Goal: Information Seeking & Learning: Find contact information

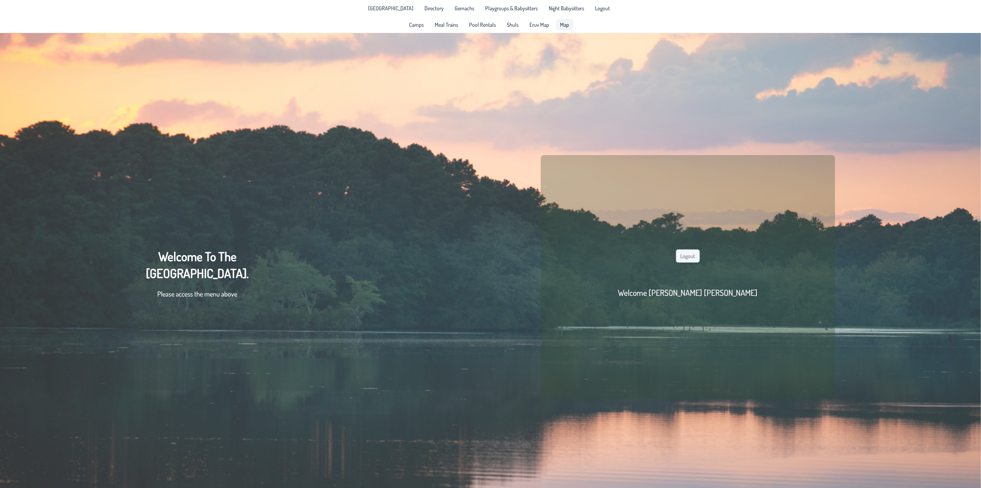
click at [563, 22] on span "Map" at bounding box center [564, 24] width 9 height 5
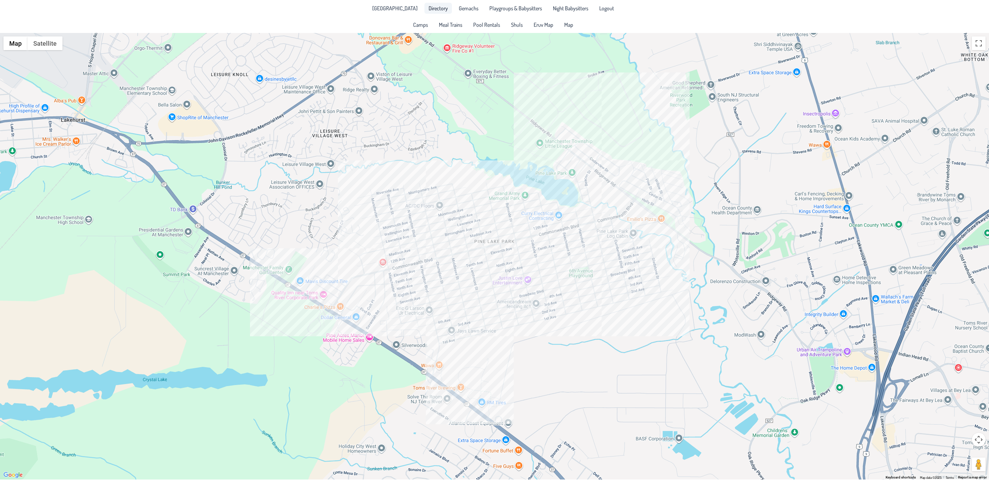
click at [428, 7] on span "Directory" at bounding box center [437, 7] width 19 height 5
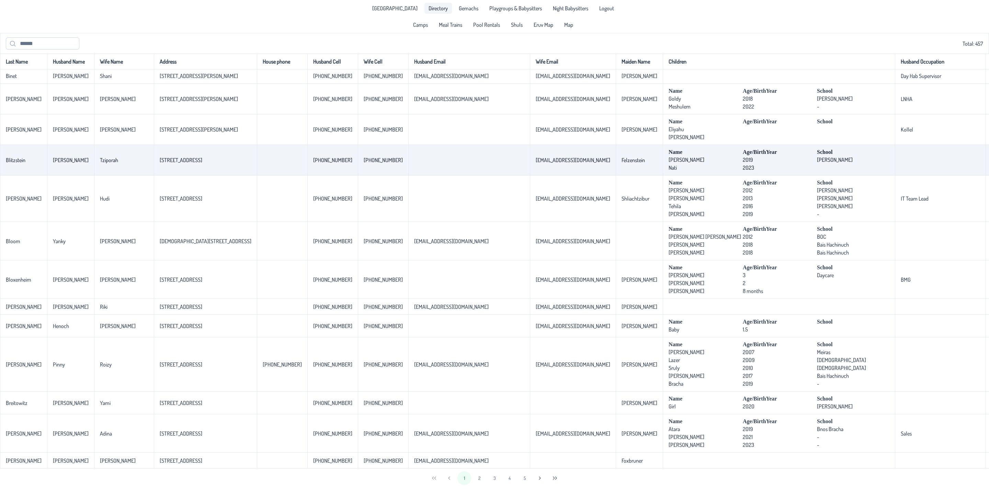
scroll to position [1335, 0]
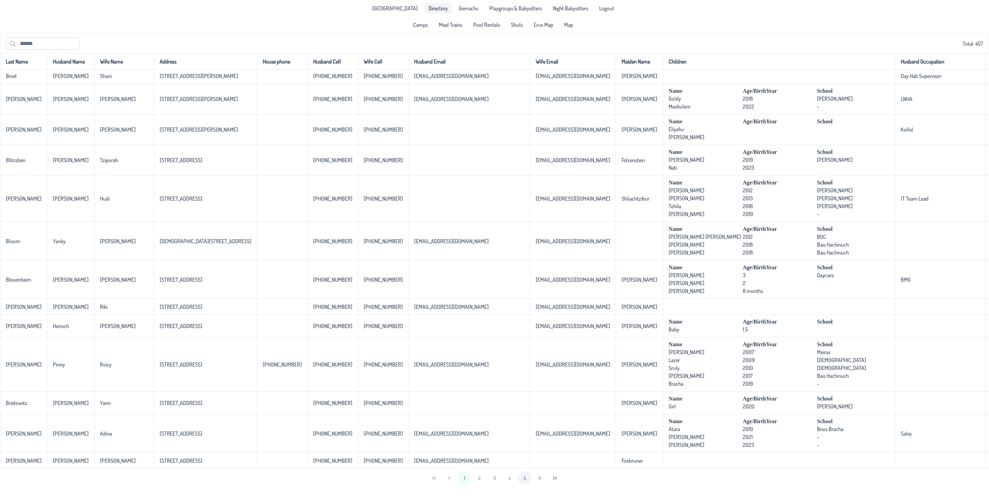
click at [512, 480] on button "4" at bounding box center [510, 478] width 14 height 14
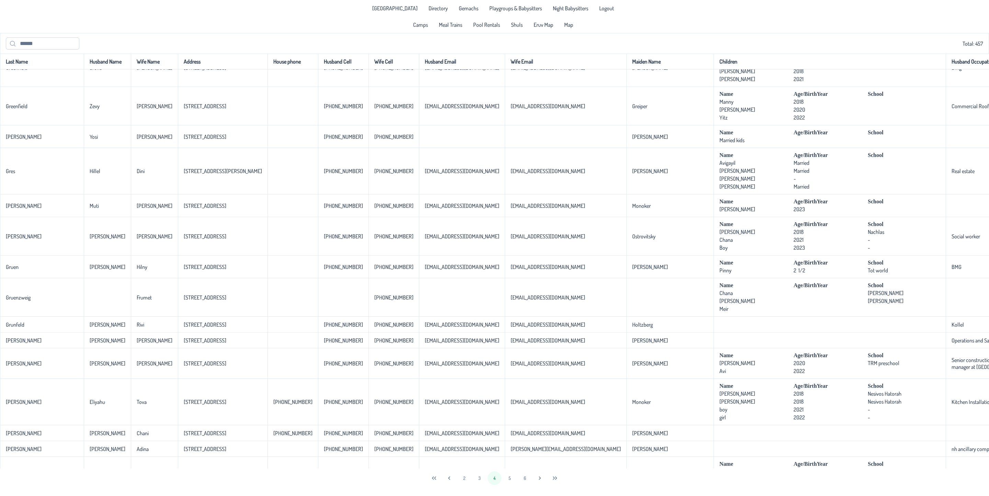
scroll to position [1030, 0]
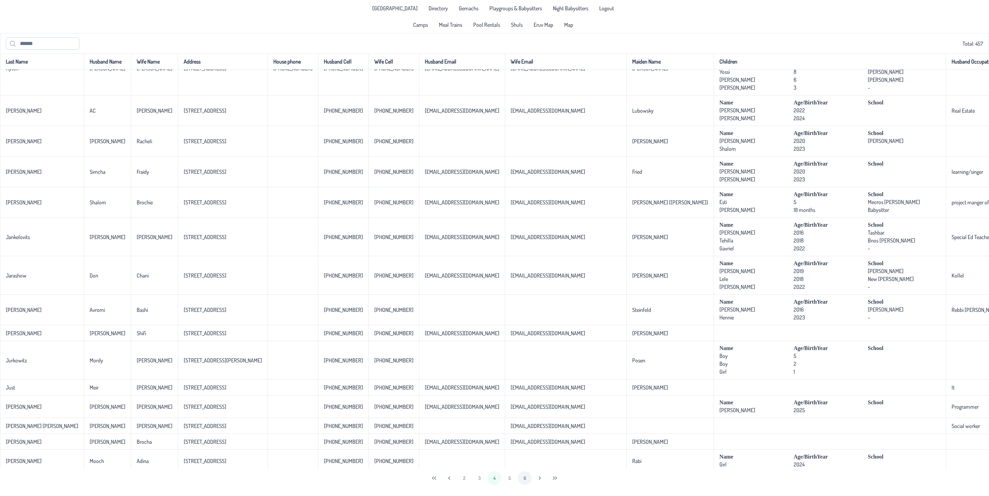
click at [510, 477] on button "5" at bounding box center [510, 478] width 14 height 14
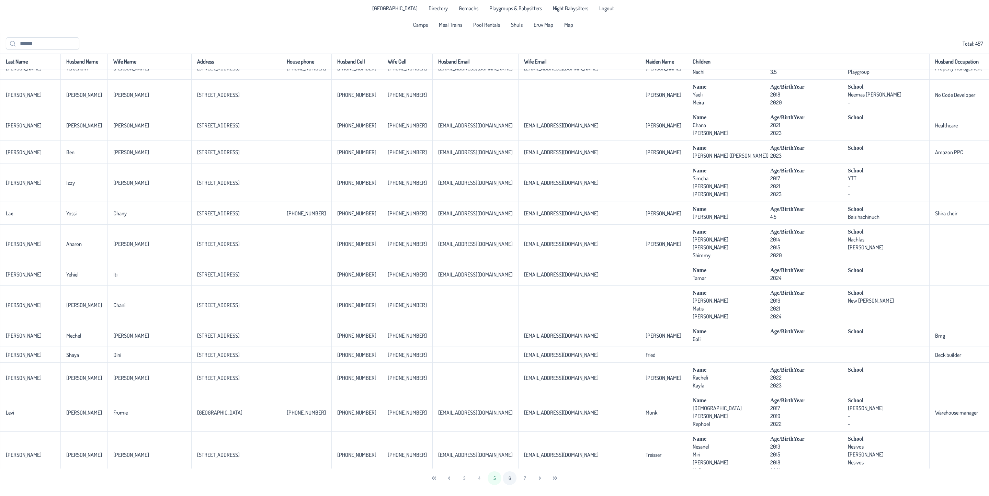
scroll to position [0, 0]
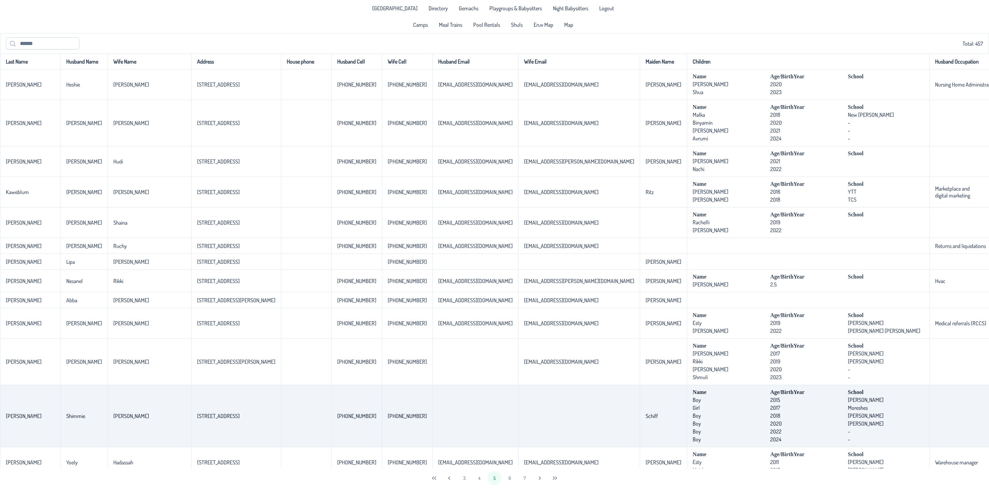
click at [518, 410] on td at bounding box center [579, 416] width 122 height 62
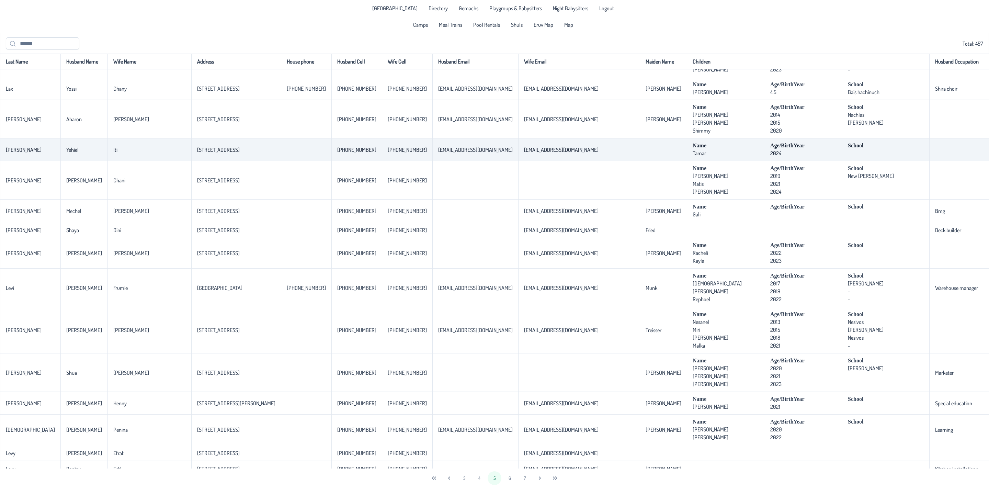
scroll to position [1234, 0]
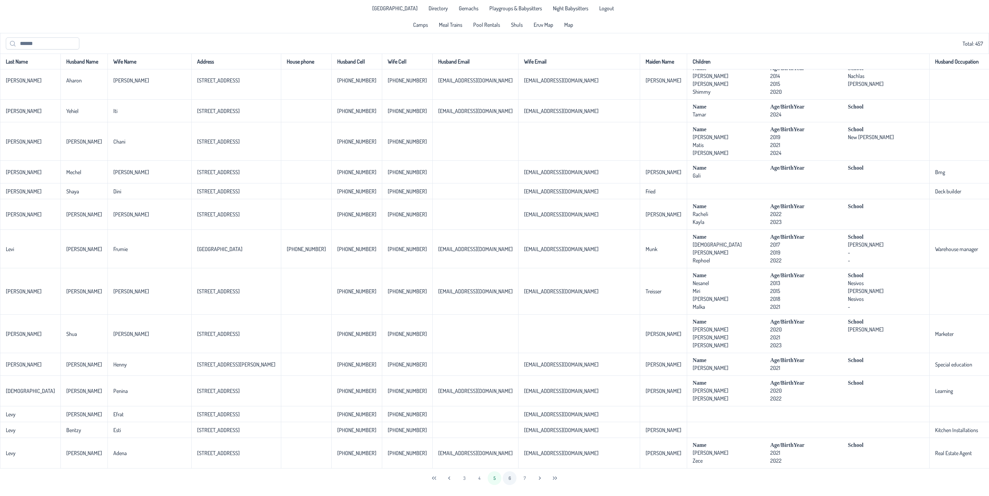
click at [510, 477] on button "6" at bounding box center [510, 478] width 14 height 14
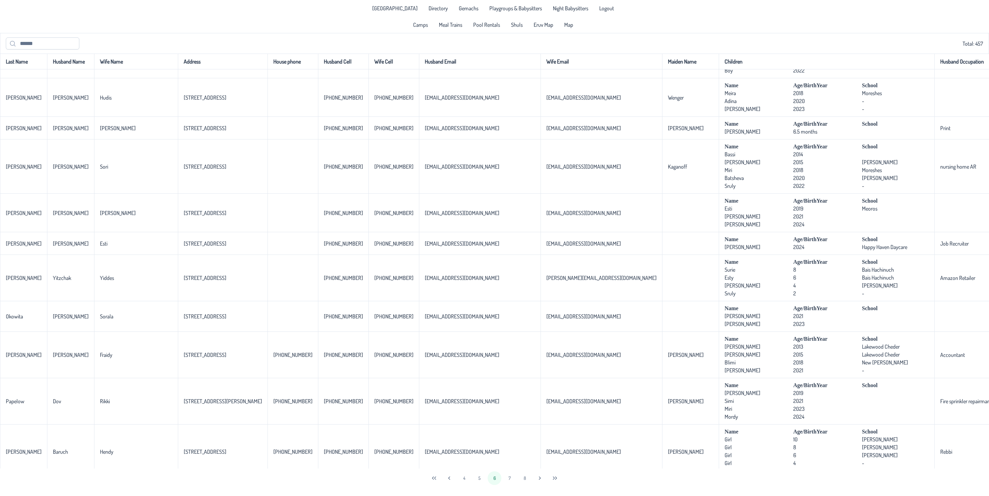
scroll to position [1367, 0]
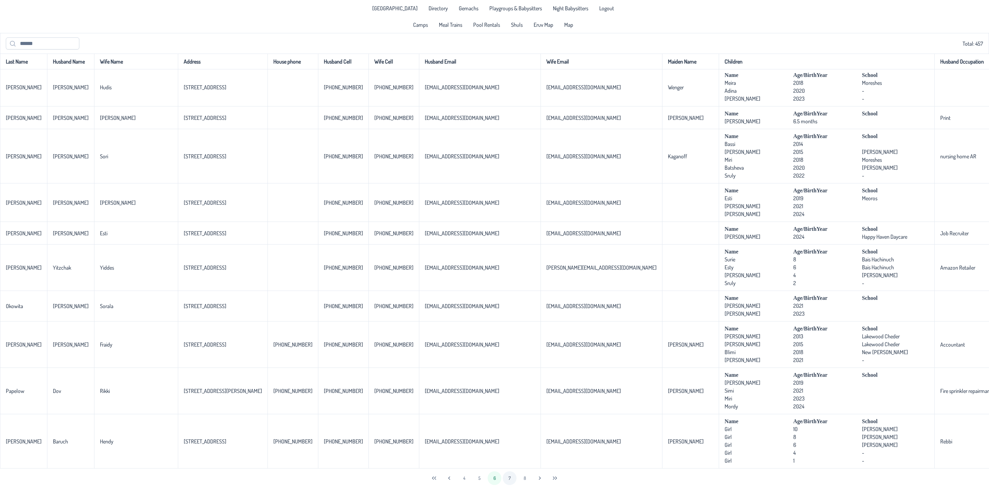
click at [508, 476] on button "7" at bounding box center [510, 478] width 14 height 14
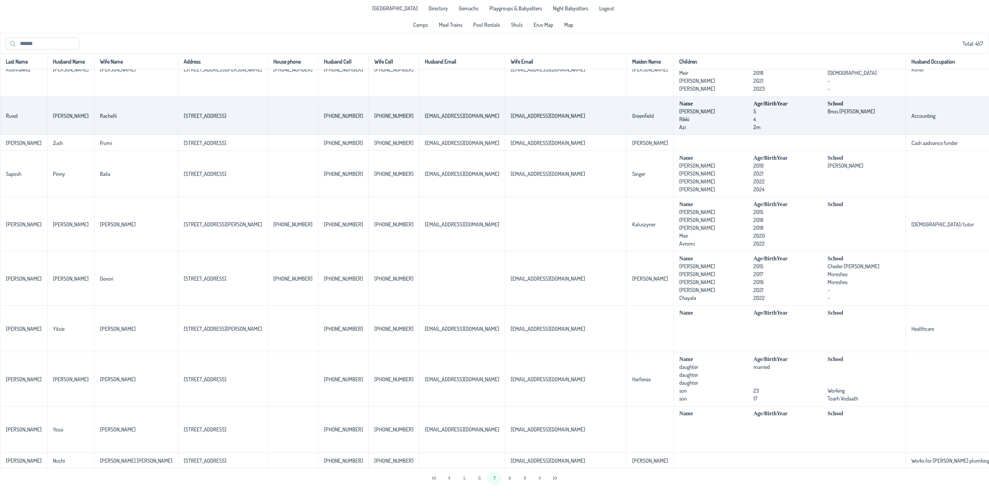
scroll to position [1403, 0]
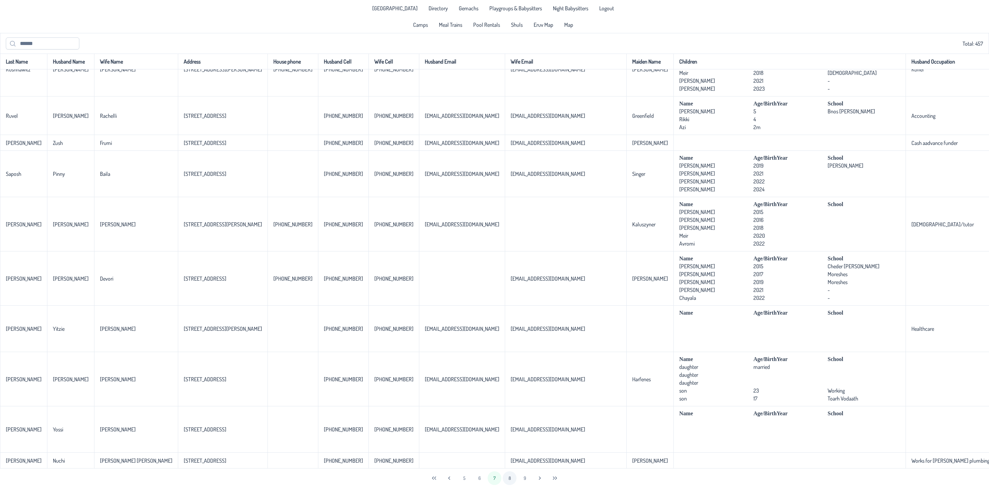
click at [510, 478] on button "8" at bounding box center [510, 478] width 14 height 14
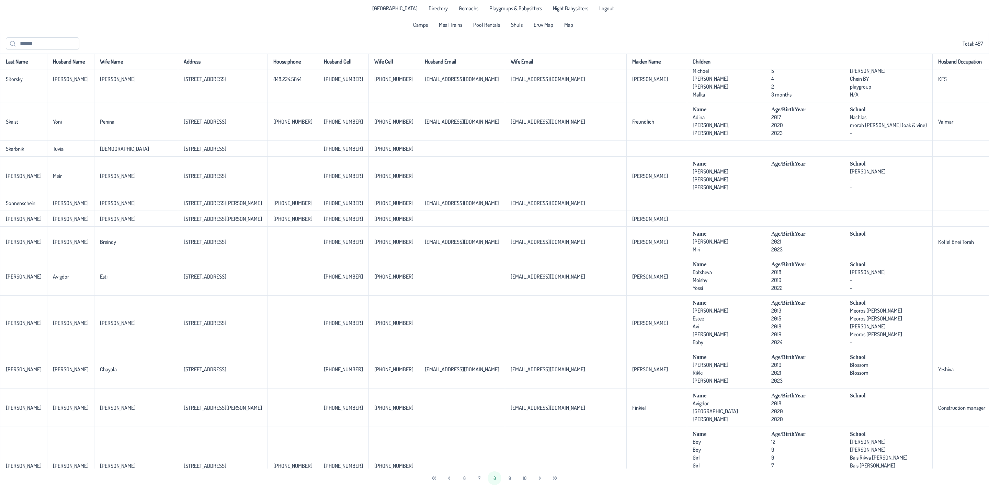
scroll to position [0, 0]
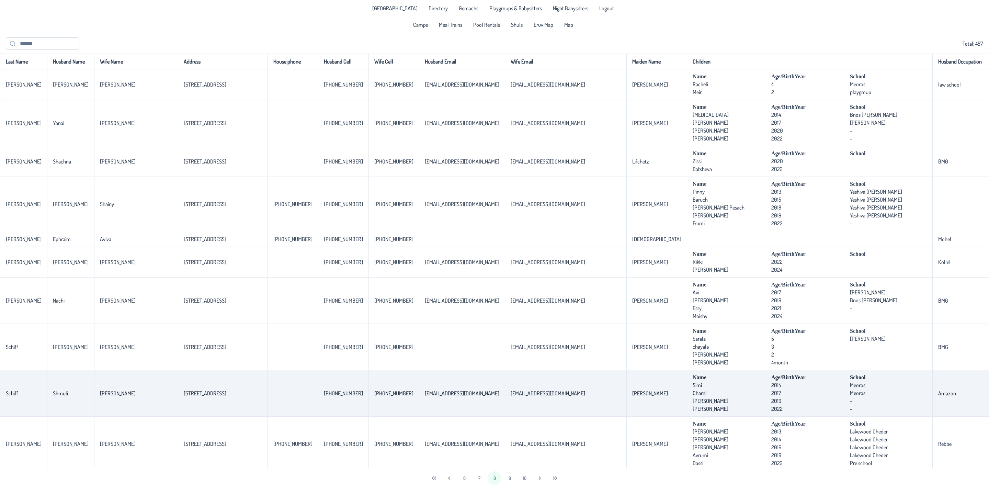
click at [368, 382] on td "[PHONE_NUMBER]" at bounding box center [393, 393] width 50 height 46
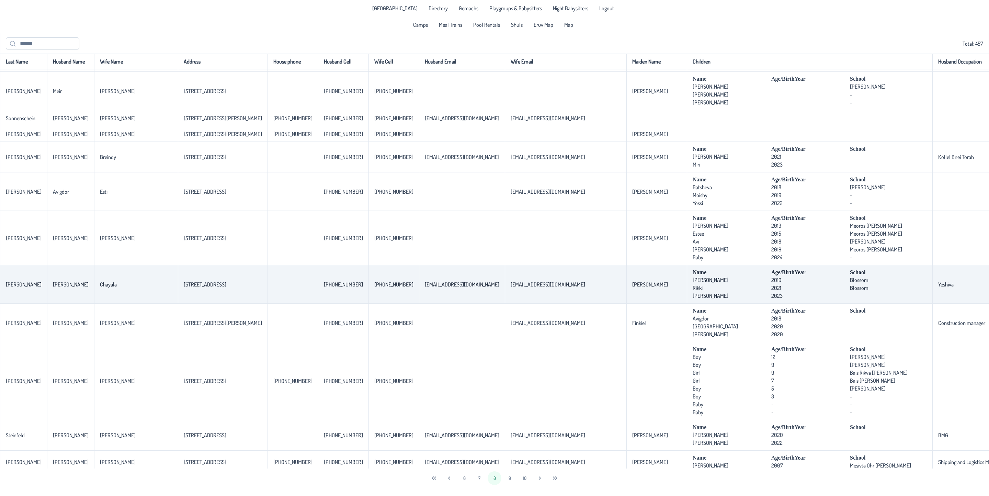
scroll to position [1436, 0]
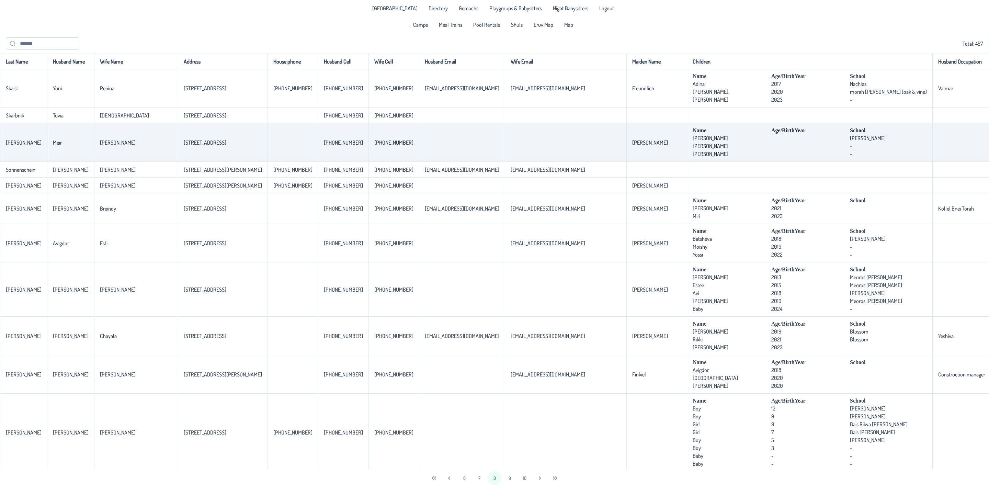
drag, startPoint x: 73, startPoint y: 172, endPoint x: 627, endPoint y: 185, distance: 553.5
click at [627, 162] on tr "[PERSON_NAME] [PERSON_NAME] [STREET_ADDRESS] [PHONE_NUMBER] [PHONE_NUMBER] [PER…" at bounding box center [600, 142] width 1201 height 38
click at [368, 162] on td "[PHONE_NUMBER]" at bounding box center [393, 142] width 50 height 38
drag, startPoint x: 193, startPoint y: 169, endPoint x: 136, endPoint y: 172, distance: 56.4
click at [178, 162] on td "[STREET_ADDRESS]" at bounding box center [223, 142] width 90 height 38
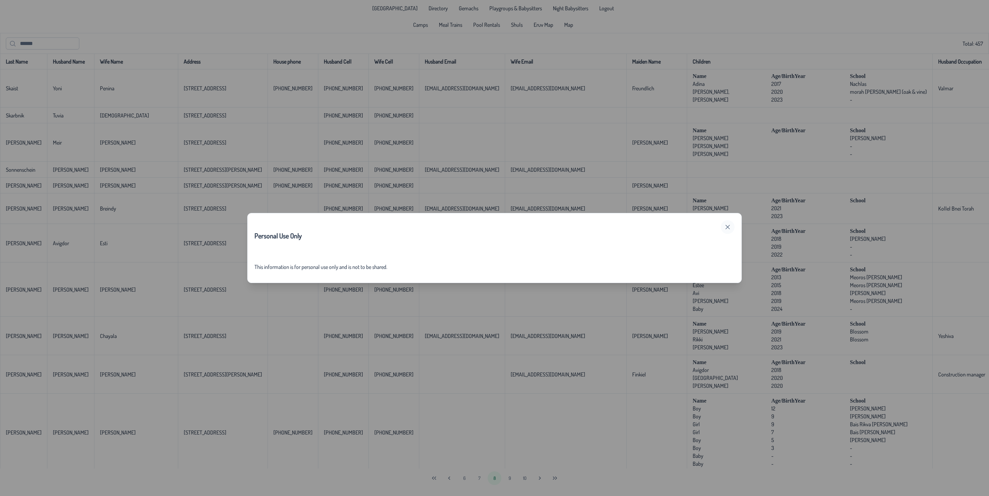
click at [723, 223] on button "button" at bounding box center [728, 227] width 14 height 14
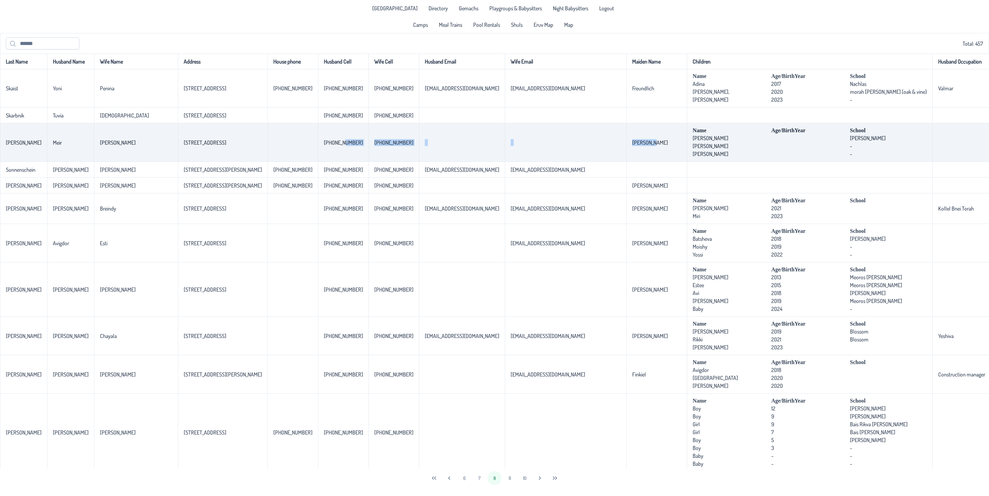
drag, startPoint x: 563, startPoint y: 179, endPoint x: 301, endPoint y: 176, distance: 262.0
click at [301, 162] on tr "[PERSON_NAME] [PERSON_NAME] [STREET_ADDRESS] [PHONE_NUMBER] [PHONE_NUMBER] [PER…" at bounding box center [600, 142] width 1201 height 38
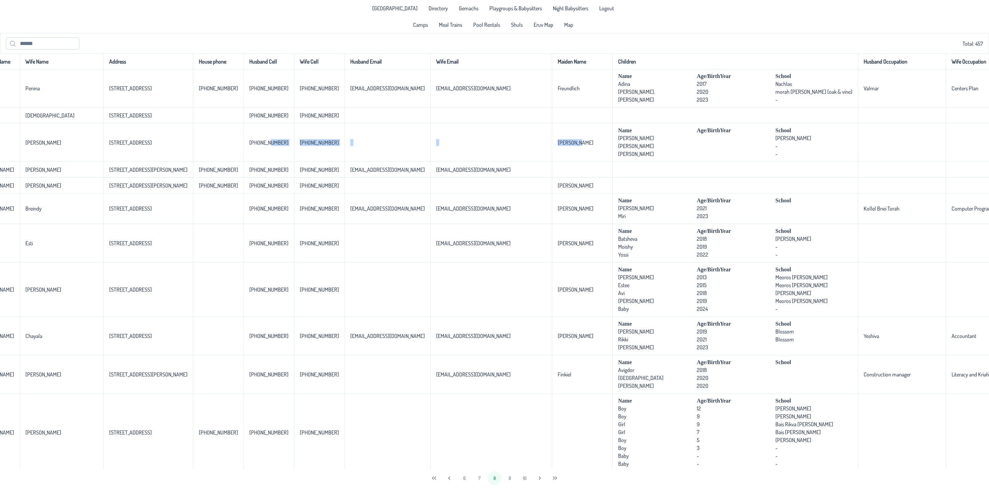
scroll to position [1436, 98]
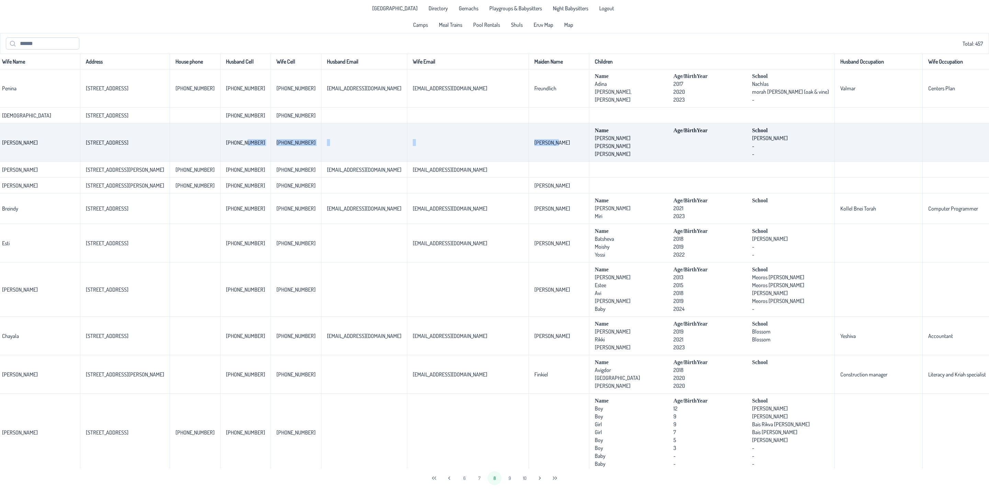
drag, startPoint x: 187, startPoint y: 172, endPoint x: 942, endPoint y: 183, distance: 755.0
click at [942, 162] on tr "[PERSON_NAME] [PERSON_NAME] [STREET_ADDRESS] [PHONE_NUMBER] [PHONE_NUMBER] [PER…" at bounding box center [502, 142] width 1201 height 38
click at [673, 149] on span at bounding box center [711, 145] width 77 height 7
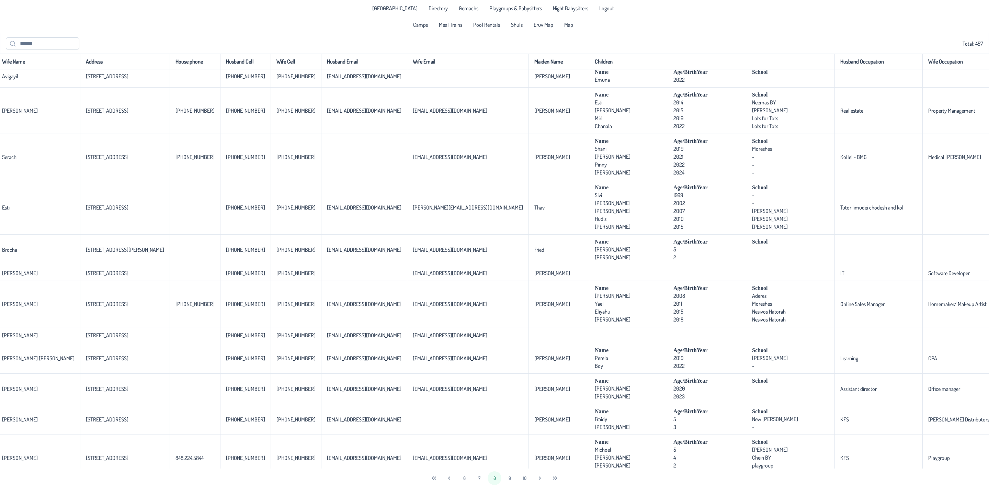
scroll to position [1024, 0]
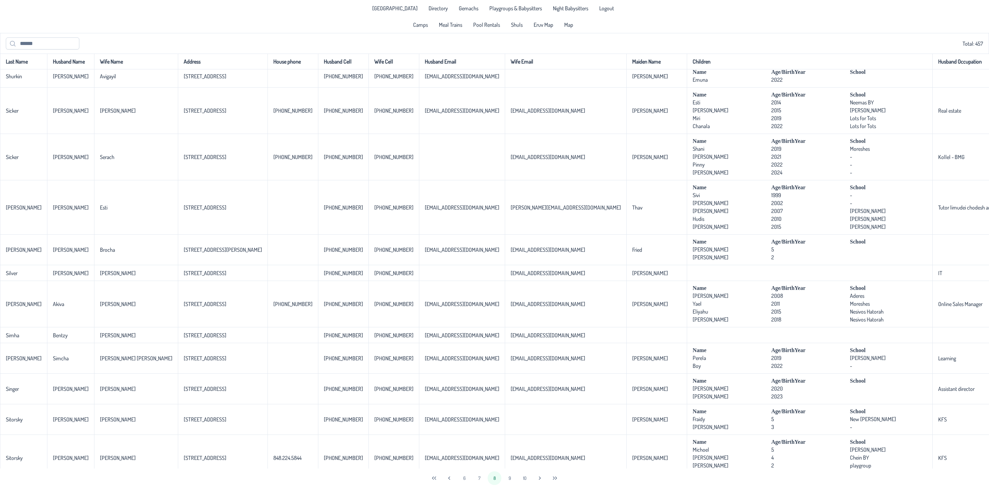
drag, startPoint x: 463, startPoint y: 230, endPoint x: -154, endPoint y: 224, distance: 616.9
click at [0, 224] on html "[GEOGRAPHIC_DATA] Directory Gemachs Playgroups & Babysitters Night Babysitters …" at bounding box center [494, 248] width 989 height 496
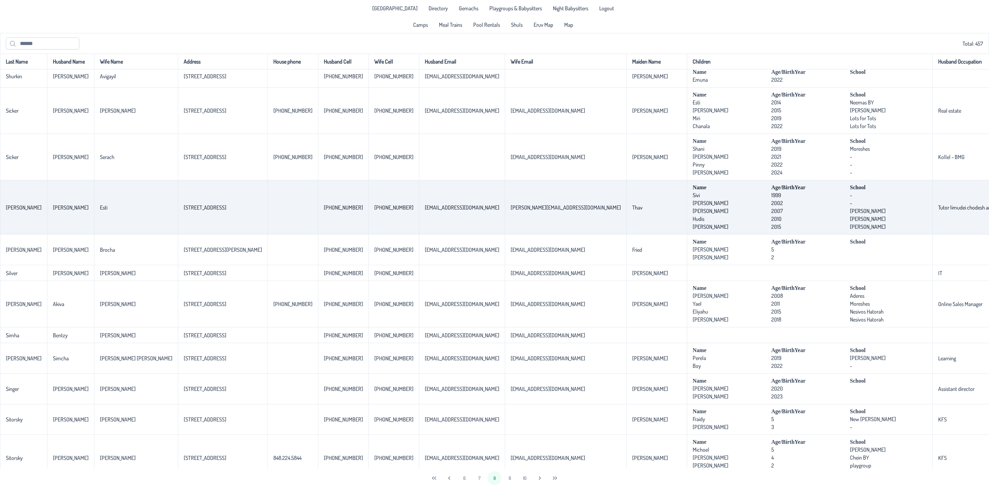
click at [178, 234] on td "[STREET_ADDRESS]" at bounding box center [223, 207] width 90 height 54
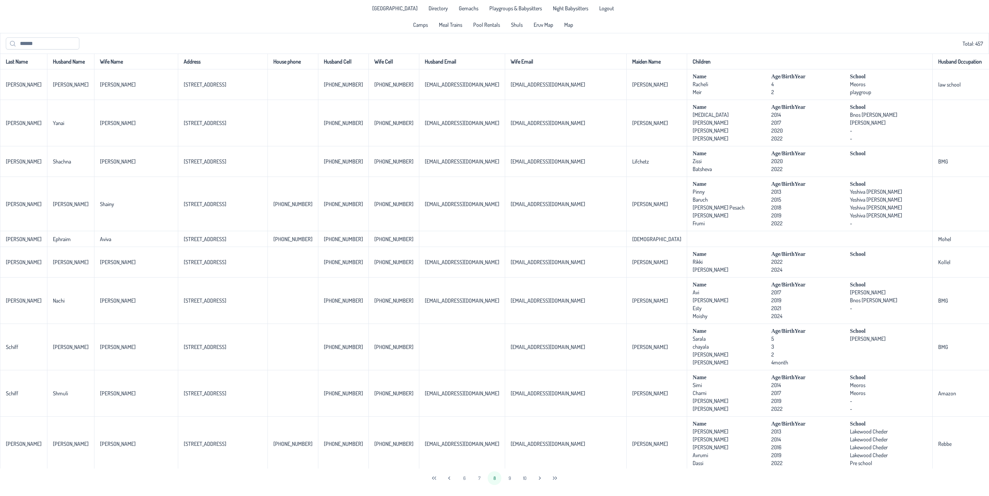
scroll to position [0, 98]
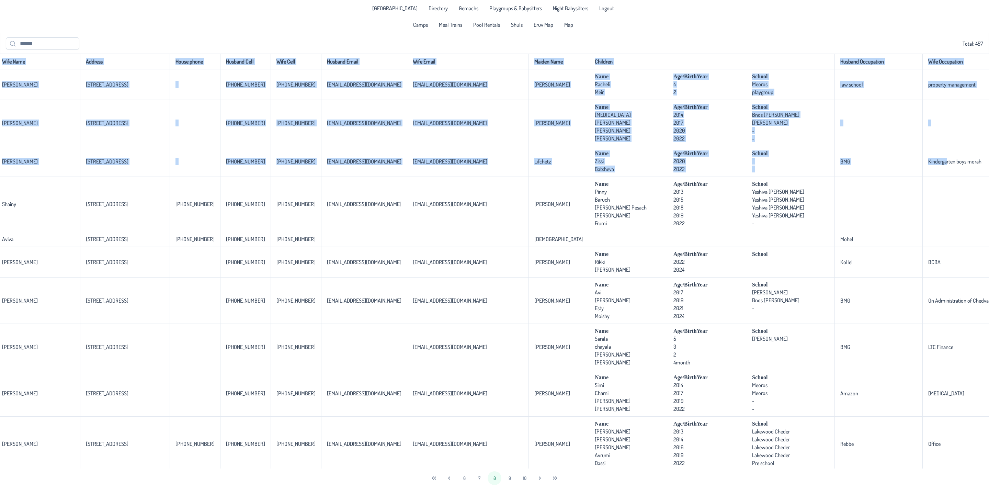
drag, startPoint x: 937, startPoint y: 162, endPoint x: 988, endPoint y: 180, distance: 54.1
click at [980, 180] on div "Last Name Husband Name Wife Name Address House phone Husband Cell Wife Cell Hus…" at bounding box center [494, 261] width 989 height 415
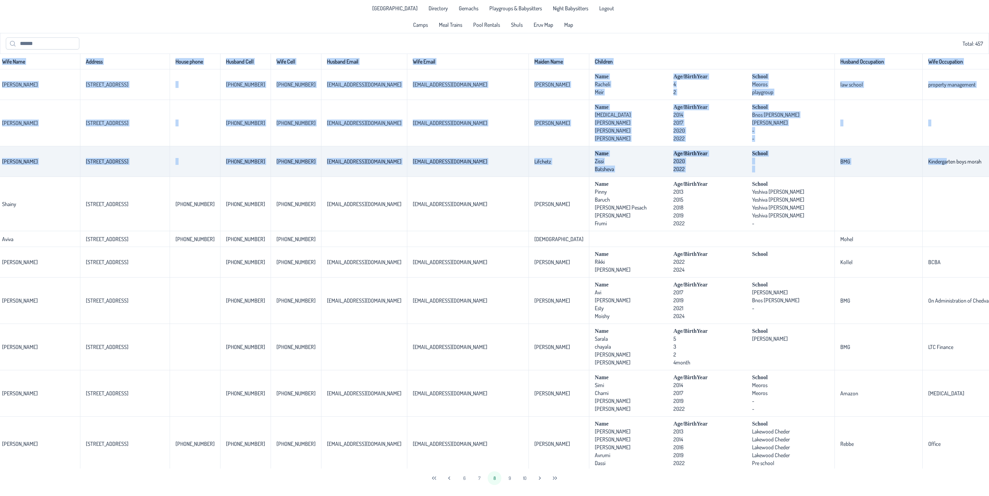
click at [922, 160] on td "Kindergarten boys morah" at bounding box center [975, 161] width 107 height 31
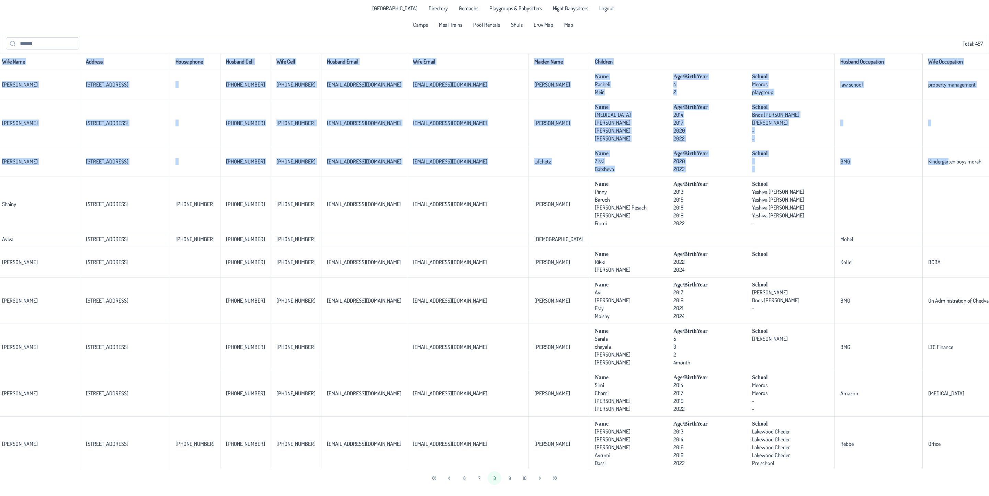
scroll to position [0, 0]
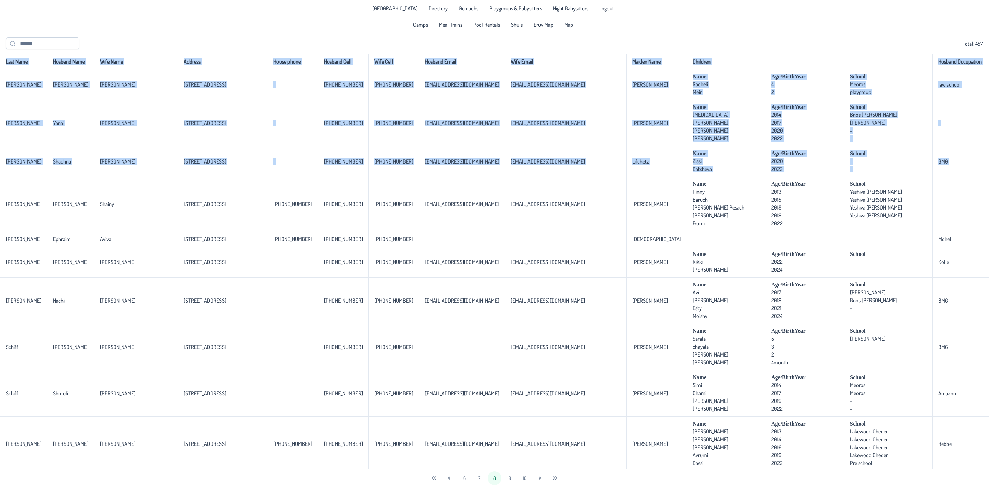
drag, startPoint x: 842, startPoint y: 163, endPoint x: -330, endPoint y: 133, distance: 1173.1
click at [0, 133] on html "[GEOGRAPHIC_DATA] Directory Gemachs Playgroups & Babysitters Night Babysitters …" at bounding box center [494, 248] width 989 height 496
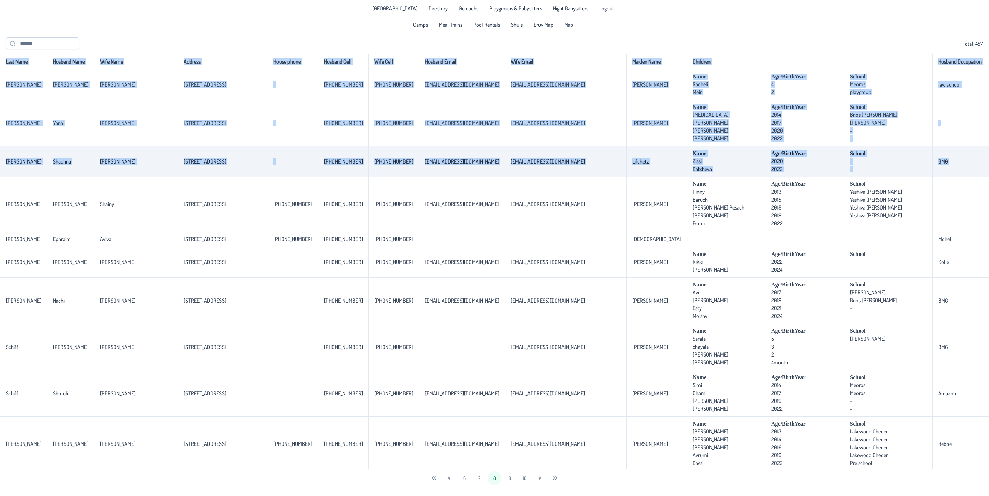
click at [184, 152] on td "[STREET_ADDRESS]" at bounding box center [223, 161] width 90 height 31
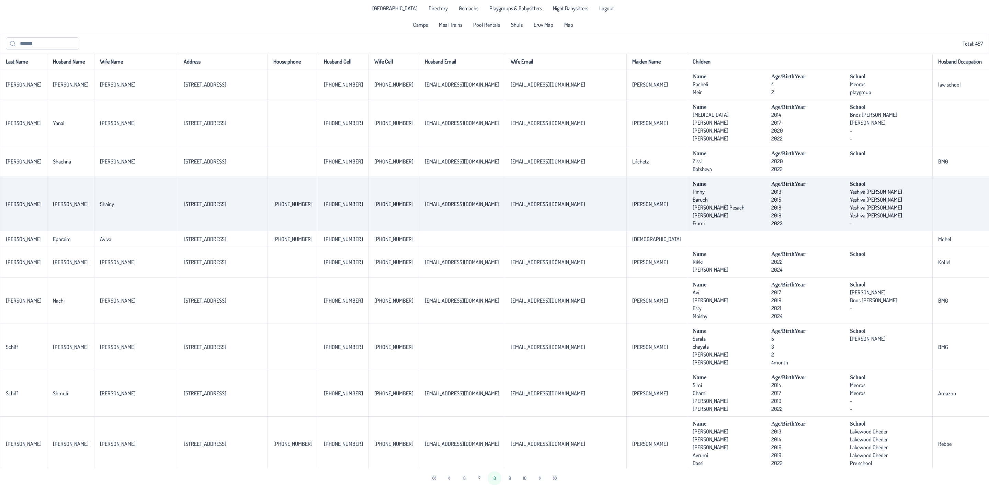
click at [210, 222] on td "[STREET_ADDRESS]" at bounding box center [223, 204] width 90 height 54
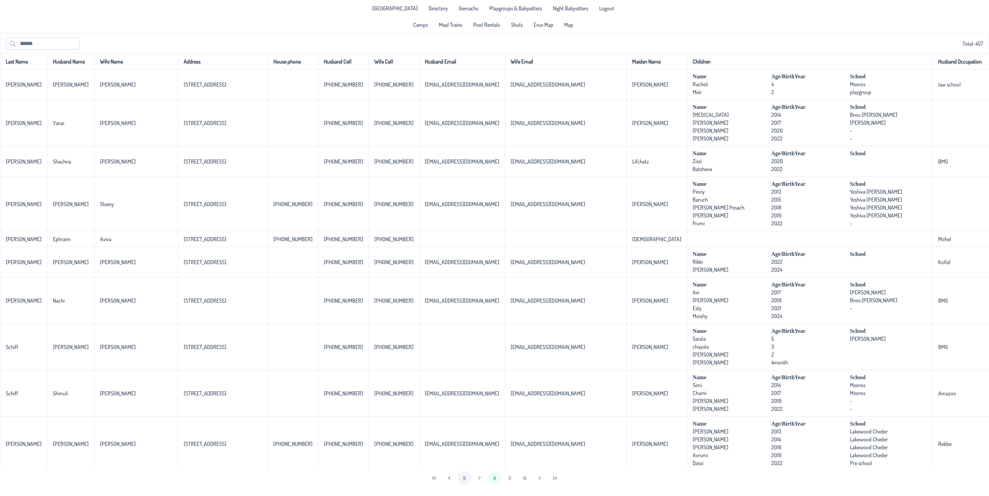
click at [466, 478] on button "6" at bounding box center [464, 478] width 14 height 14
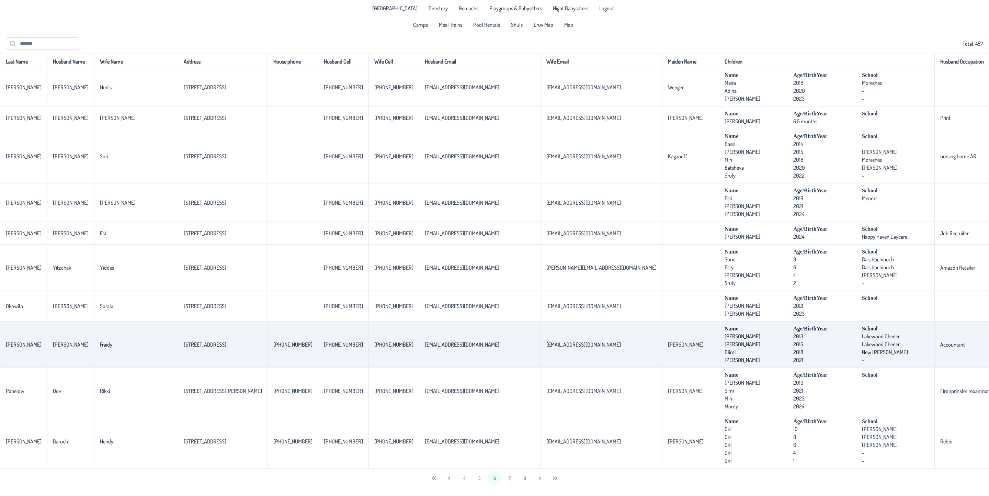
scroll to position [1367, 0]
click at [719, 355] on td "Name Age/BirthYear School [PERSON_NAME] [DEMOGRAPHIC_DATA] Lakewood [GEOGRAPHIC…" at bounding box center [827, 344] width 216 height 46
drag, startPoint x: 600, startPoint y: 354, endPoint x: 507, endPoint y: 344, distance: 94.2
click at [507, 344] on tr "[PERSON_NAME] [PERSON_NAME] [STREET_ADDRESS] [PHONE_NUMBER] [PHONE_NUMBER] [PHO…" at bounding box center [607, 344] width 1215 height 46
drag, startPoint x: 174, startPoint y: 334, endPoint x: 84, endPoint y: 324, distance: 90.1
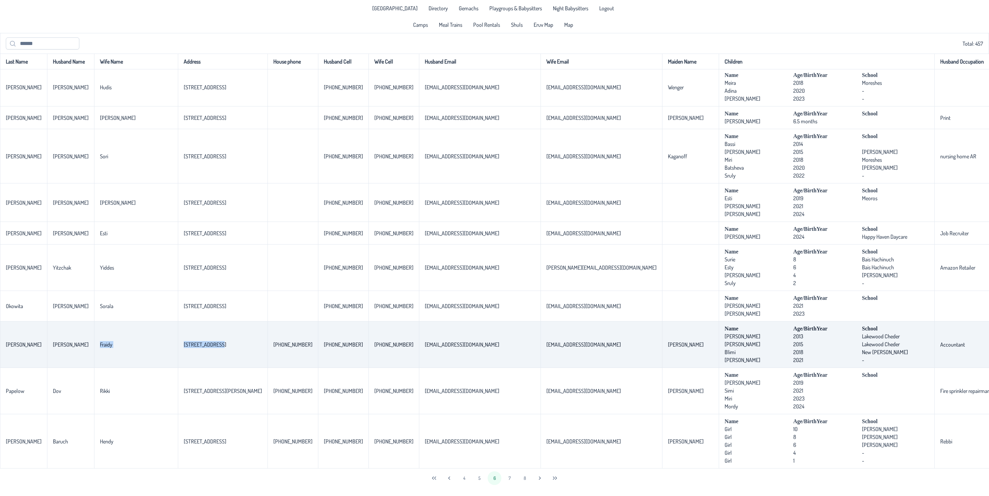
click at [84, 324] on tr "[PERSON_NAME] [PERSON_NAME] [STREET_ADDRESS] [PHONE_NUMBER] [PHONE_NUMBER] [PHO…" at bounding box center [607, 344] width 1215 height 46
